Goal: Use online tool/utility: Utilize a website feature to perform a specific function

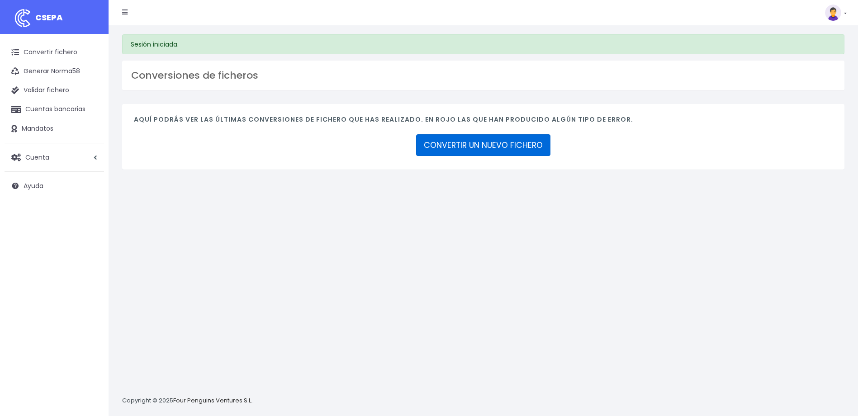
click at [512, 142] on link "CONVERTIR UN NUEVO FICHERO" at bounding box center [483, 145] width 134 height 22
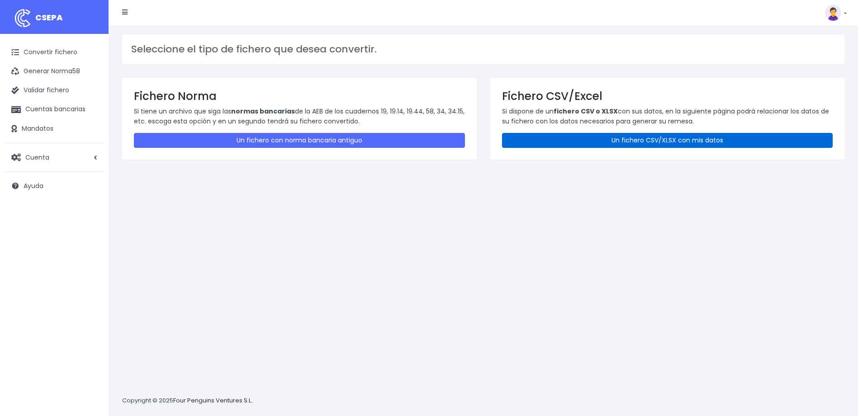
click at [624, 138] on link "Un fichero CSV/XLSX con mis datos" at bounding box center [667, 140] width 331 height 15
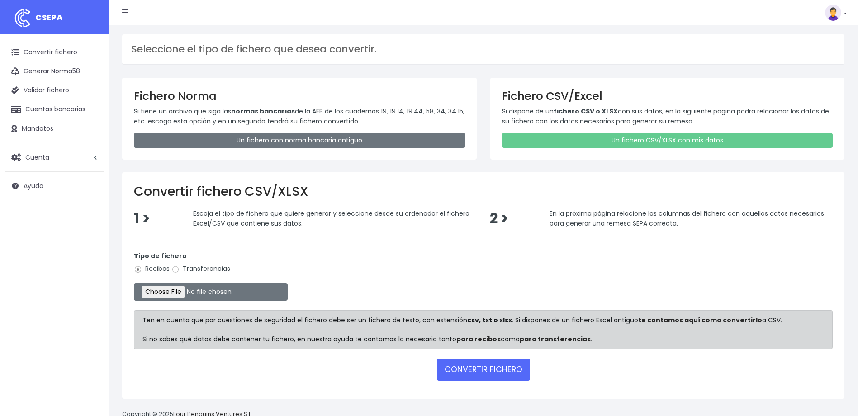
click at [191, 269] on label "Transferencias" at bounding box center [200, 269] width 59 height 10
click at [180, 269] on input "Transferencias" at bounding box center [175, 270] width 8 height 8
radio input "true"
click at [176, 290] on input "file" at bounding box center [211, 292] width 154 height 18
type input "C:\fakepath\Transferencia manual SEPA - 0534 - 507,50 EUR.csv"
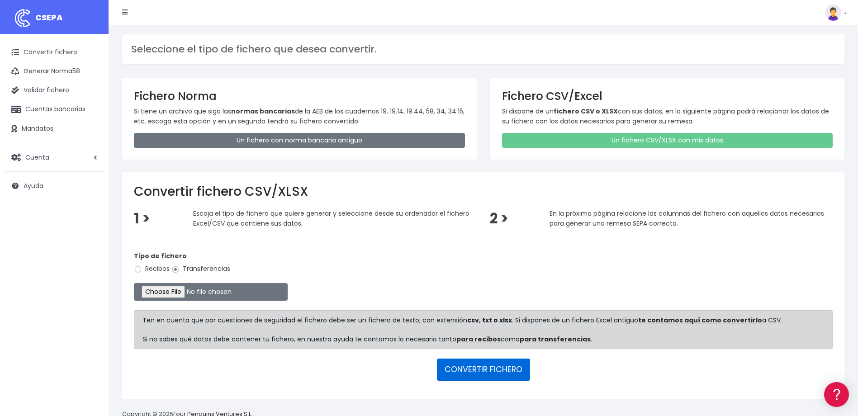
click at [459, 366] on button "CONVERTIR FICHERO" at bounding box center [483, 370] width 93 height 22
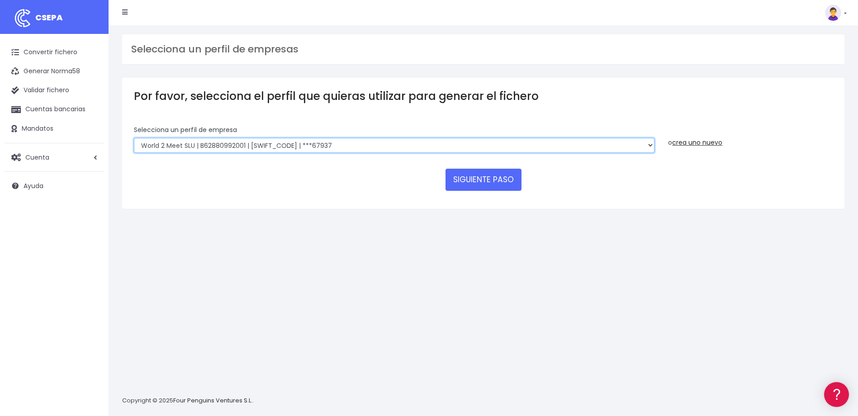
click at [285, 145] on select "WORLD2MEET,S.L.U | b62880992 | BSABESBBXXX | ***97721 World 2 Meet SLU | B62880…" at bounding box center [394, 145] width 521 height 15
select select "563"
click at [134, 138] on select "WORLD2MEET,S.L.U | b62880992 | BSABESBBXXX | ***97721 World 2 Meet SLU | B62880…" at bounding box center [394, 145] width 521 height 15
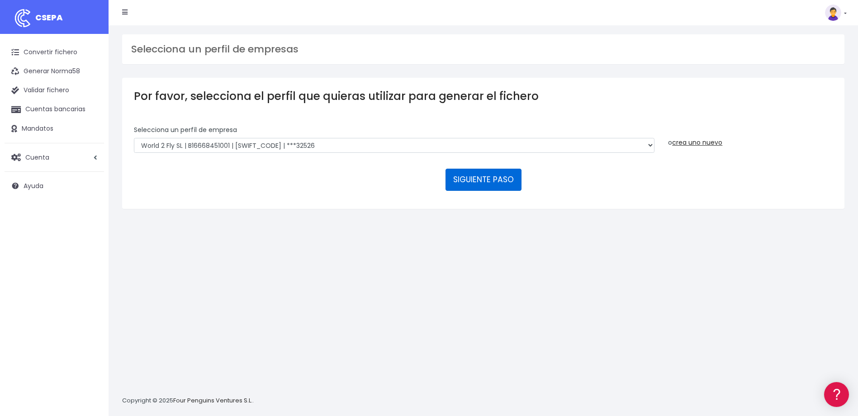
click at [482, 180] on button "SIGUIENTE PASO" at bounding box center [484, 180] width 76 height 22
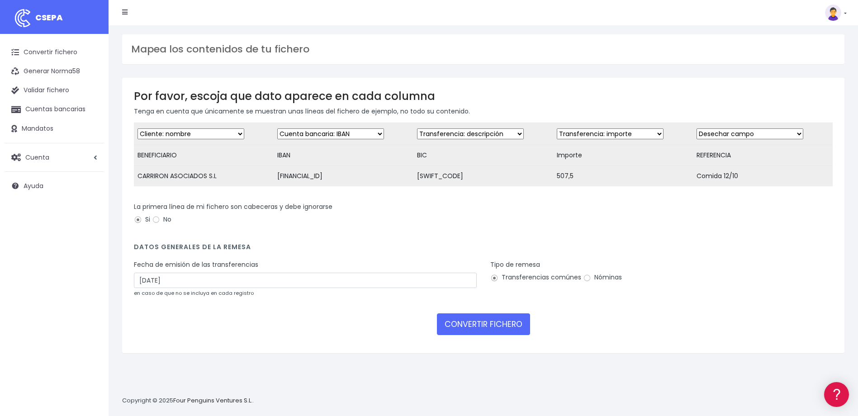
click at [178, 133] on select "Desechar campo Cliente: nombre Cliente: DNI Cliente: Email Cliente: referencia …" at bounding box center [191, 134] width 107 height 11
click at [455, 133] on select "Desechar campo Cliente: nombre Cliente: DNI Cliente: Email Cliente: referencia …" at bounding box center [470, 134] width 107 height 11
select select "bic"
click at [417, 129] on select "Desechar campo Cliente: nombre Cliente: DNI Cliente: Email Cliente: referencia …" at bounding box center [470, 134] width 107 height 11
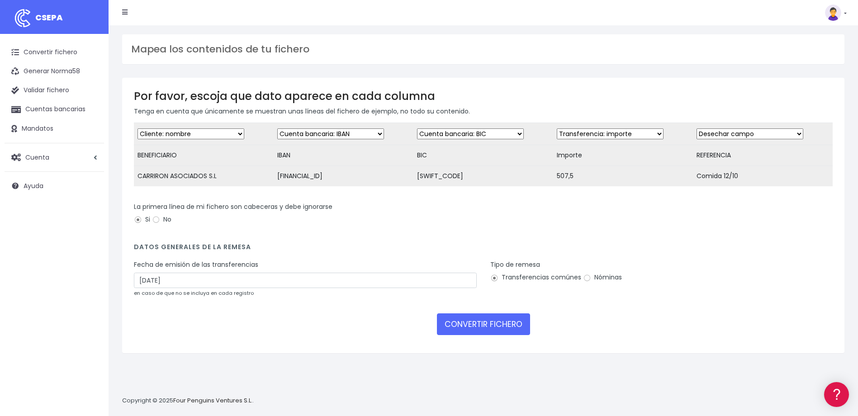
click at [714, 135] on select "Desechar campo Cliente: nombre Cliente: DNI Cliente: Email Cliente: referencia …" at bounding box center [750, 134] width 107 height 11
select select "description"
click at [697, 129] on select "Desechar campo Cliente: nombre Cliente: DNI Cliente: Email Cliente: referencia …" at bounding box center [750, 134] width 107 height 11
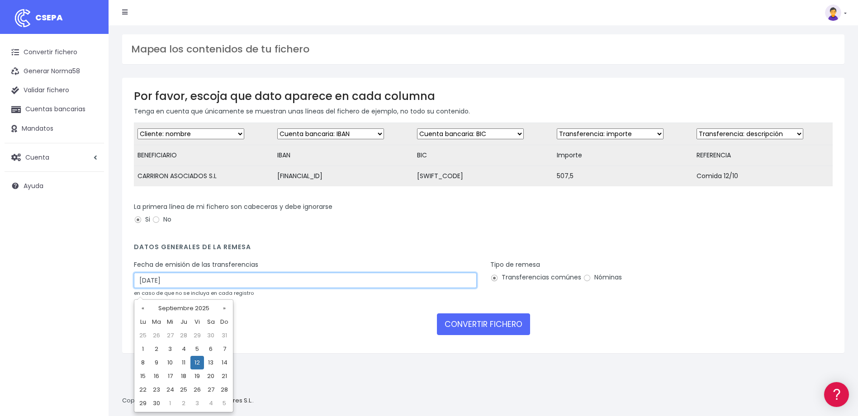
click at [395, 287] on input "12/09/2025" at bounding box center [305, 280] width 343 height 15
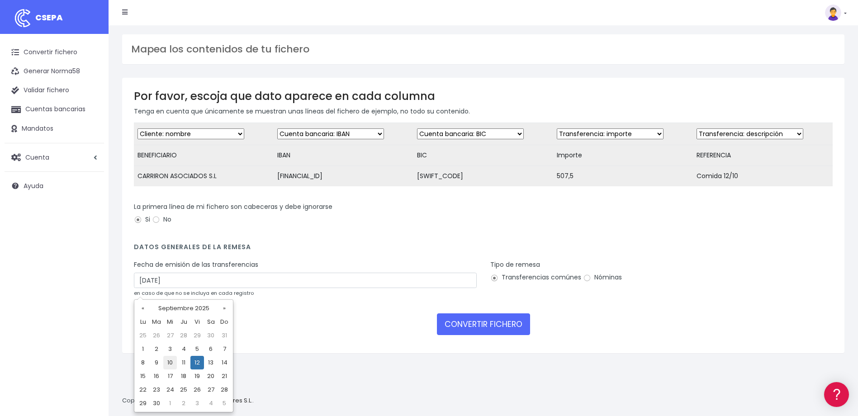
click at [171, 364] on td "10" at bounding box center [170, 363] width 14 height 14
type input "10/09/2025"
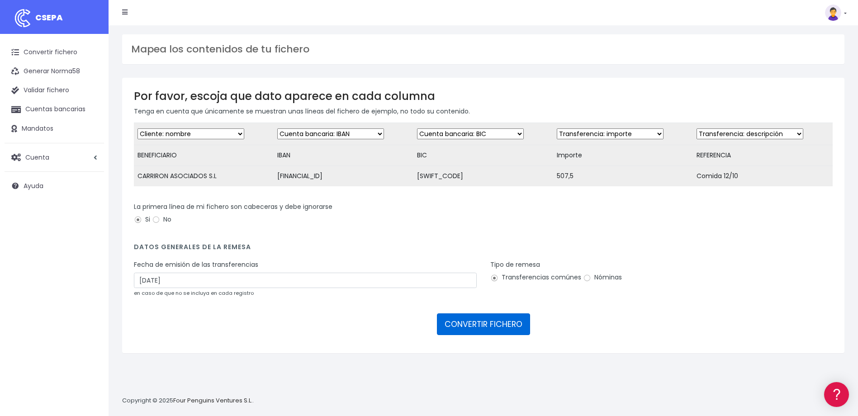
click at [484, 331] on button "CONVERTIR FICHERO" at bounding box center [483, 325] width 93 height 22
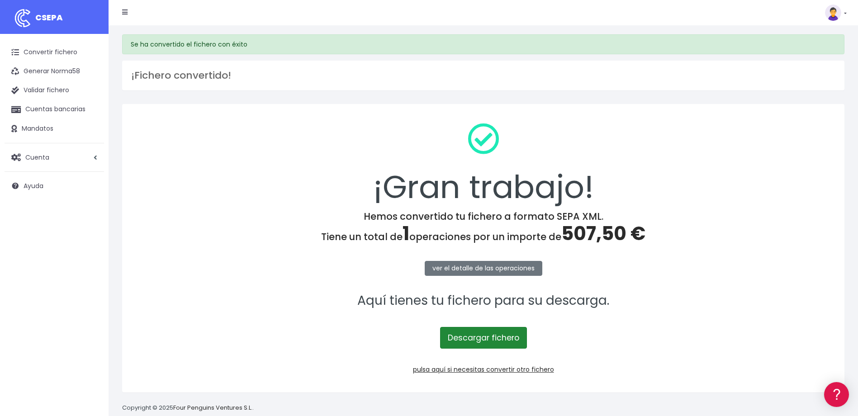
click at [483, 336] on link "Descargar fichero" at bounding box center [483, 338] width 87 height 22
